Goal: Task Accomplishment & Management: Complete application form

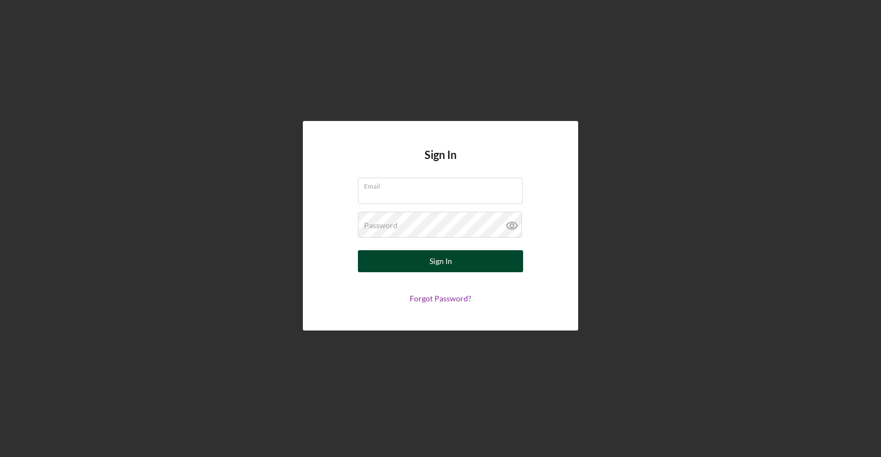
type input "[EMAIL_ADDRESS][DOMAIN_NAME]"
click at [458, 257] on button "Sign In" at bounding box center [440, 261] width 165 height 22
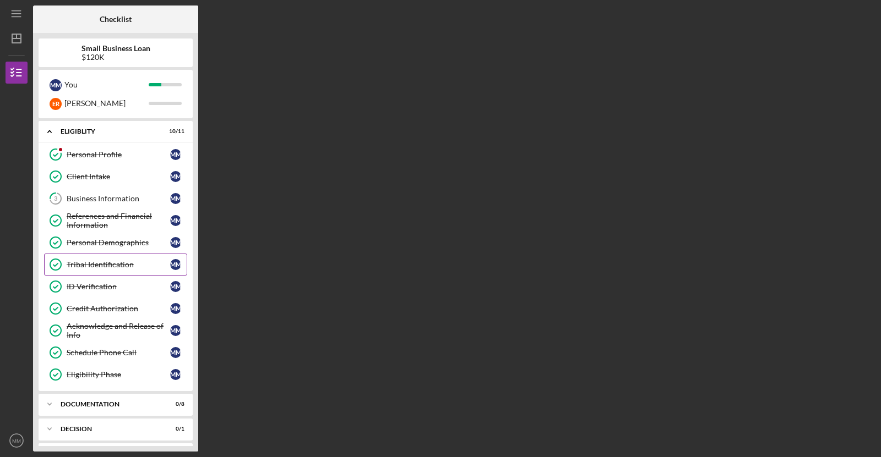
scroll to position [45, 0]
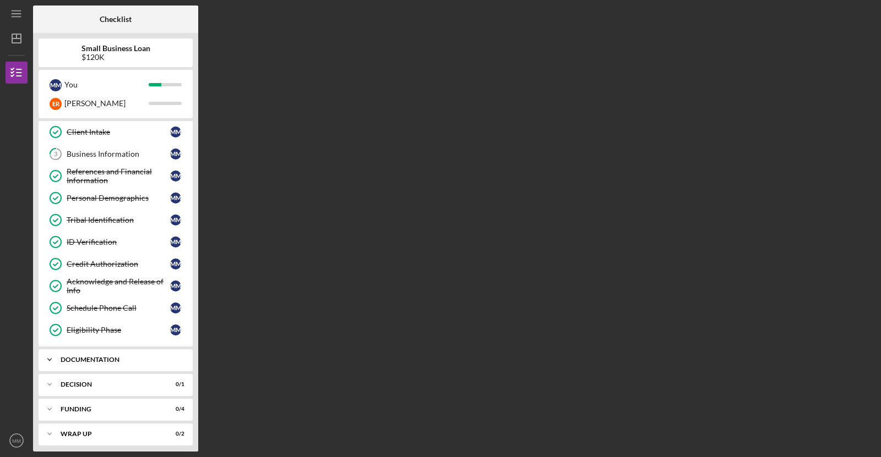
click at [107, 357] on div "Documentation" at bounding box center [120, 360] width 118 height 7
click at [142, 379] on div "Personal Collateral" at bounding box center [118, 383] width 103 height 9
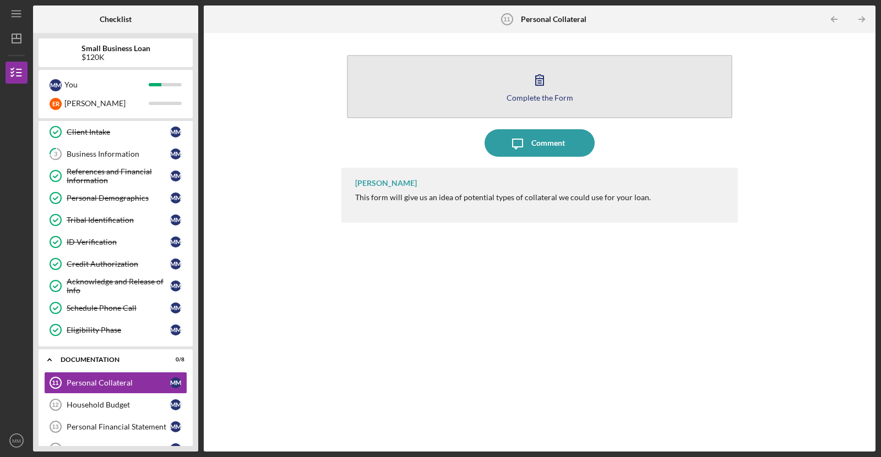
click at [539, 94] on div "Complete the Form" at bounding box center [539, 98] width 67 height 8
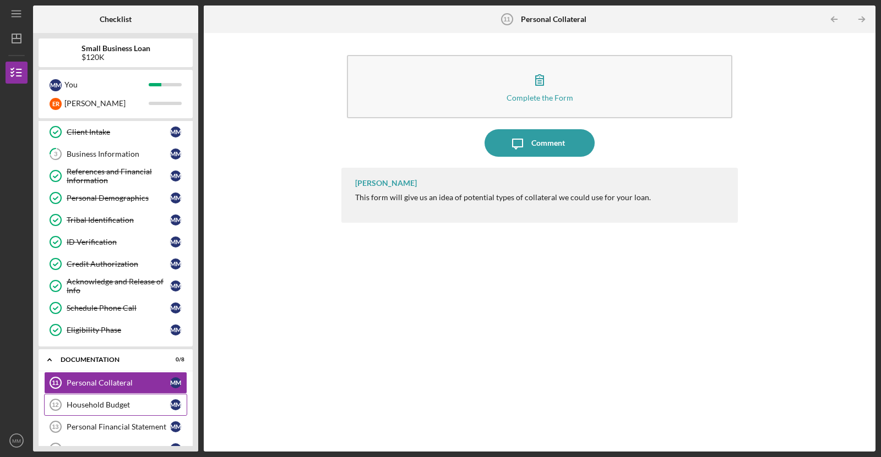
click at [79, 401] on div "Household Budget" at bounding box center [118, 405] width 103 height 9
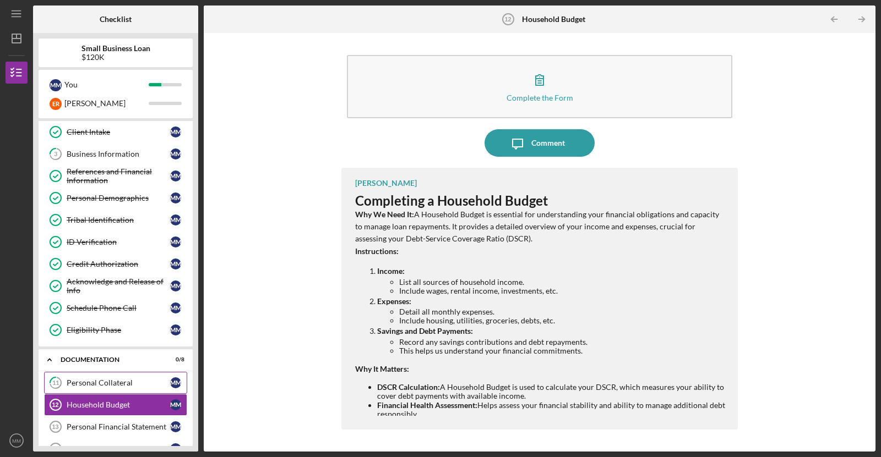
click at [98, 381] on div "Personal Collateral" at bounding box center [118, 383] width 103 height 9
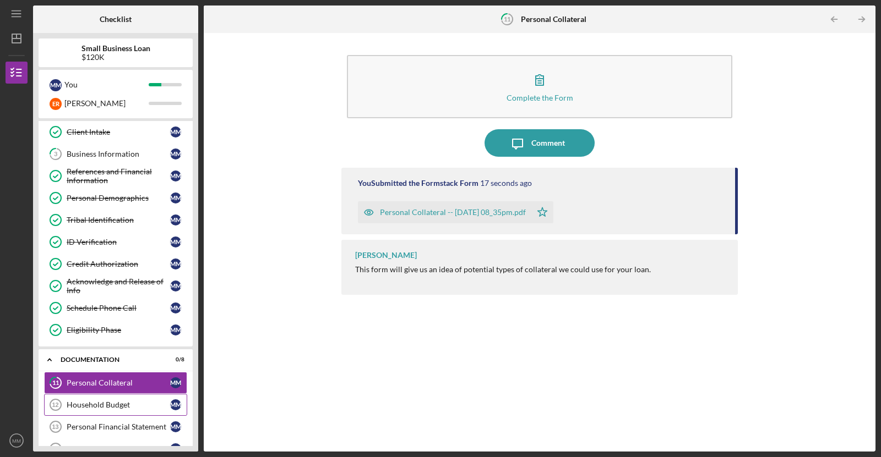
click at [94, 401] on div "Household Budget" at bounding box center [118, 405] width 103 height 9
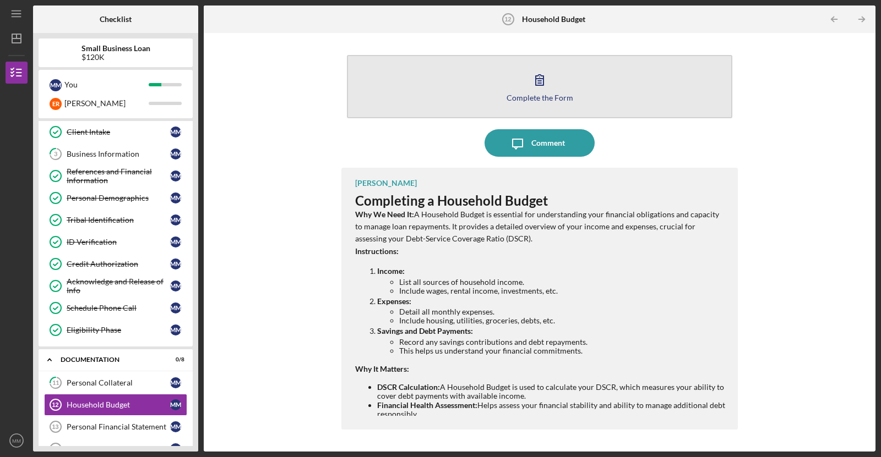
click at [527, 108] on button "Complete the Form Form" at bounding box center [539, 86] width 385 height 63
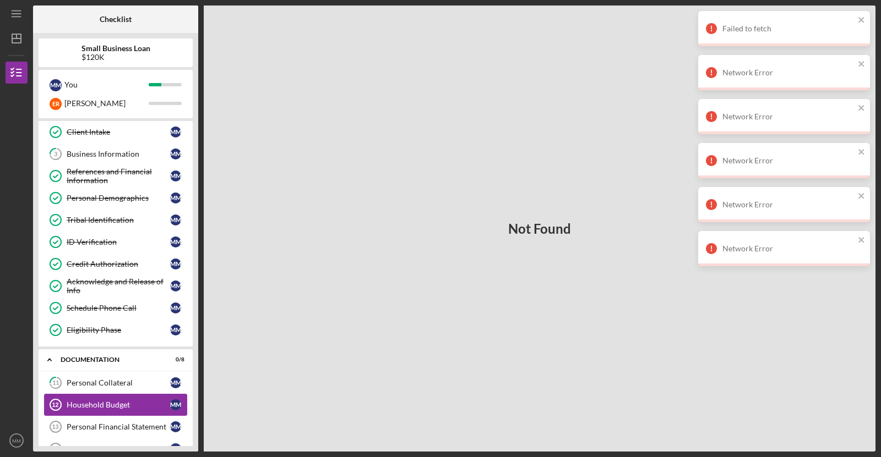
click at [141, 405] on link "Household Budget 12 Household Budget M M" at bounding box center [115, 405] width 143 height 22
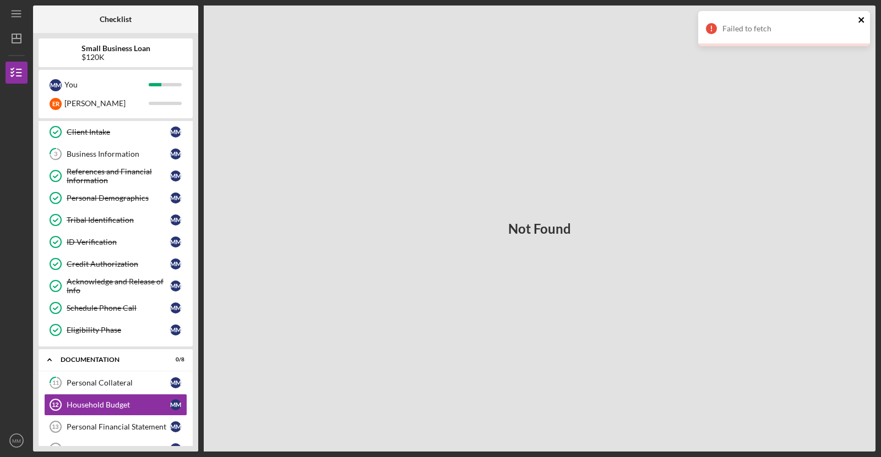
click at [863, 17] on icon "close" at bounding box center [862, 19] width 8 height 9
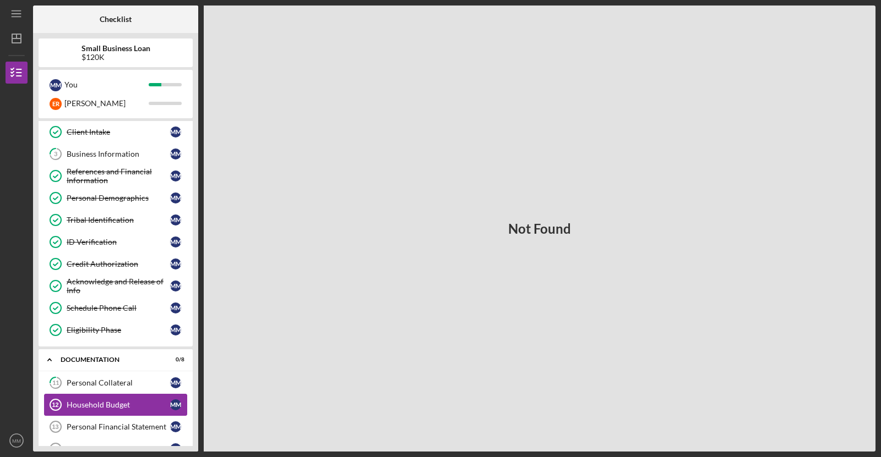
click at [104, 401] on div "Household Budget" at bounding box center [118, 405] width 103 height 9
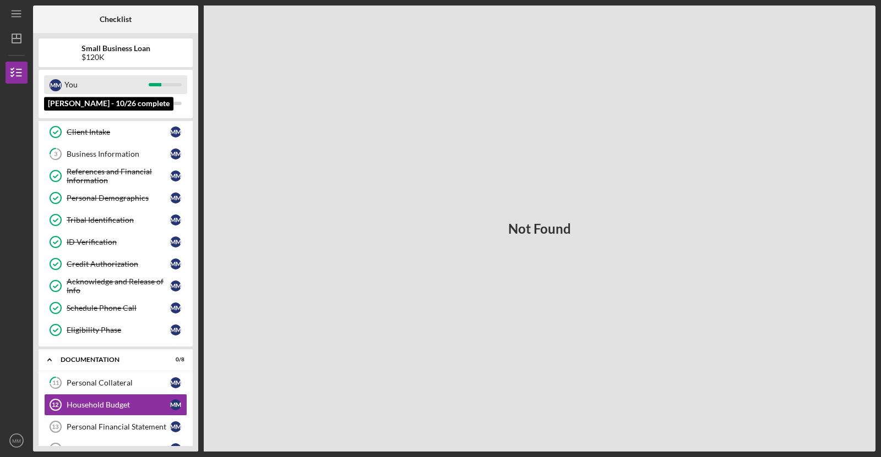
click at [89, 84] on div "You" at bounding box center [106, 84] width 84 height 19
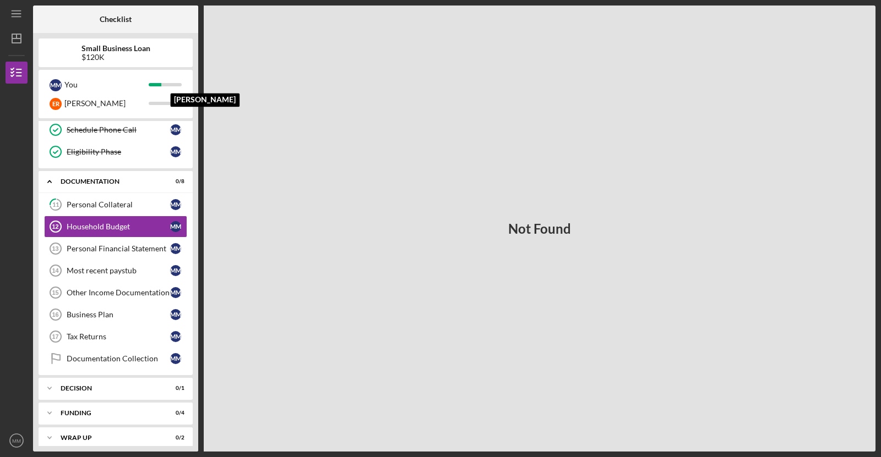
scroll to position [222, 0]
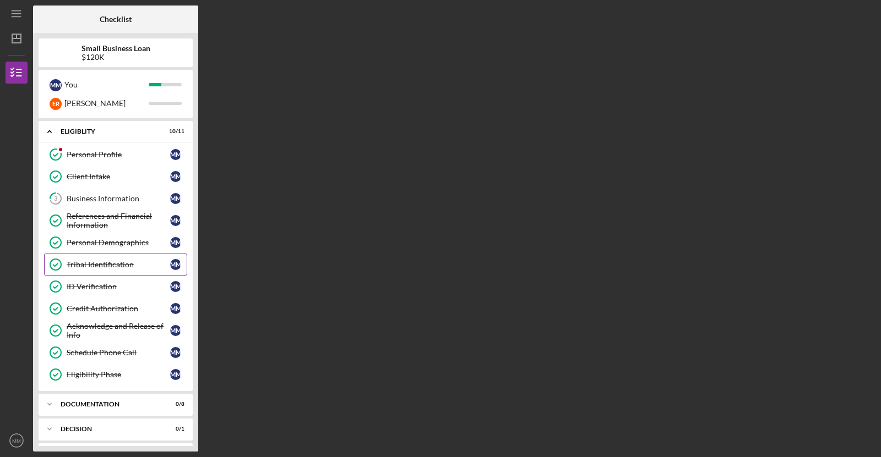
scroll to position [45, 0]
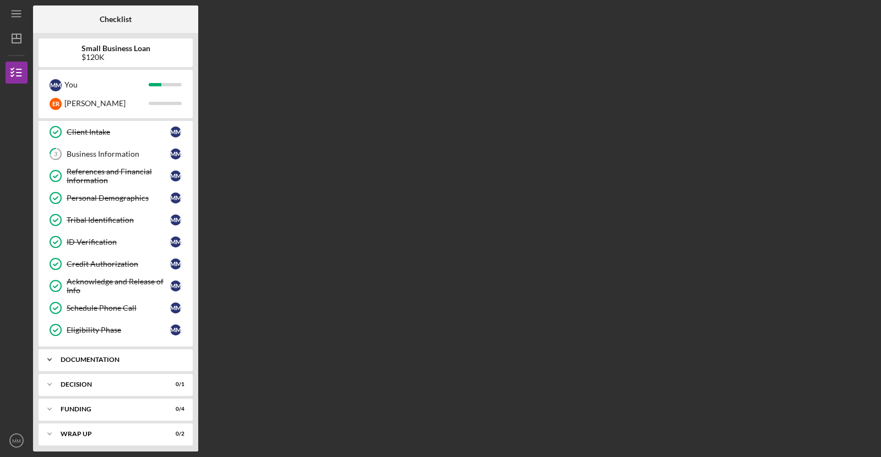
click at [153, 357] on div "Documentation" at bounding box center [120, 360] width 118 height 7
click at [157, 379] on div "Personal Collateral" at bounding box center [118, 383] width 103 height 9
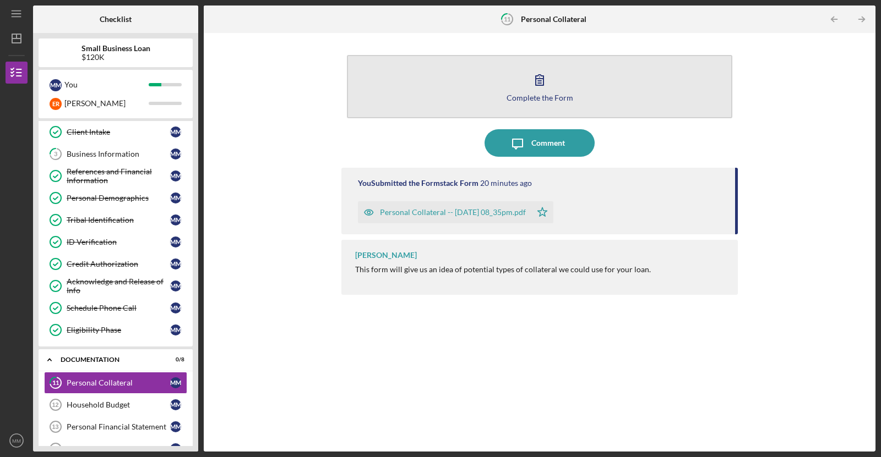
click at [540, 74] on icon "button" at bounding box center [540, 80] width 28 height 28
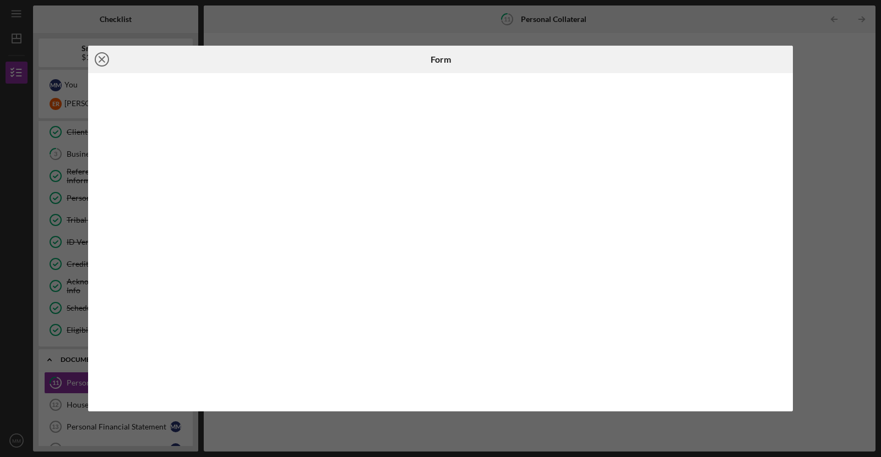
click at [102, 57] on icon "Icon/Close" at bounding box center [102, 60] width 28 height 28
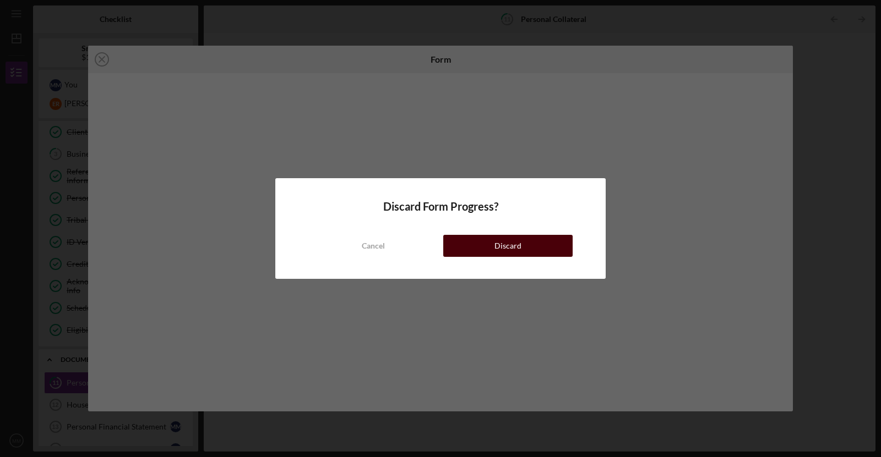
click at [509, 237] on div "Discard" at bounding box center [507, 246] width 27 height 22
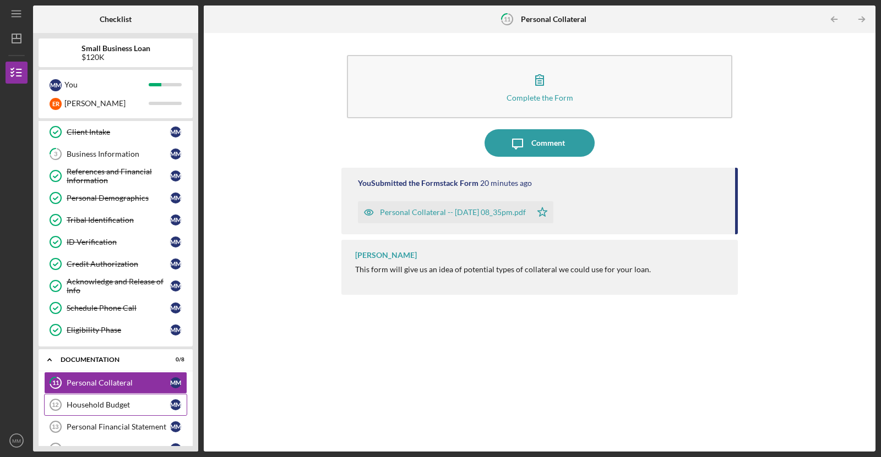
click at [86, 401] on div "Household Budget" at bounding box center [118, 405] width 103 height 9
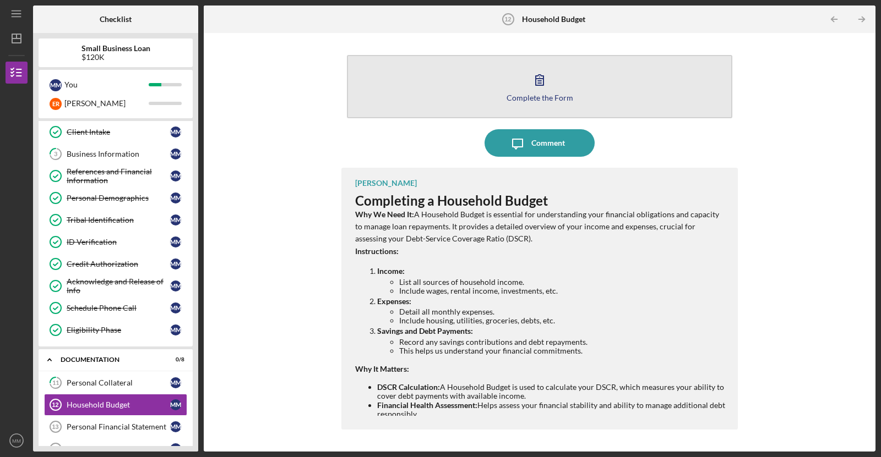
click at [547, 81] on icon "button" at bounding box center [540, 80] width 28 height 28
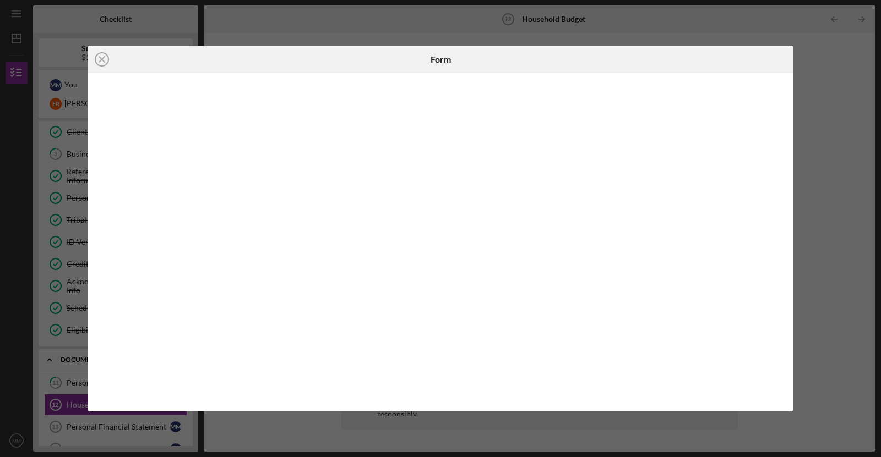
click at [201, 50] on div "Icon/Close" at bounding box center [205, 60] width 235 height 28
